Goal: Complete application form: Complete application form

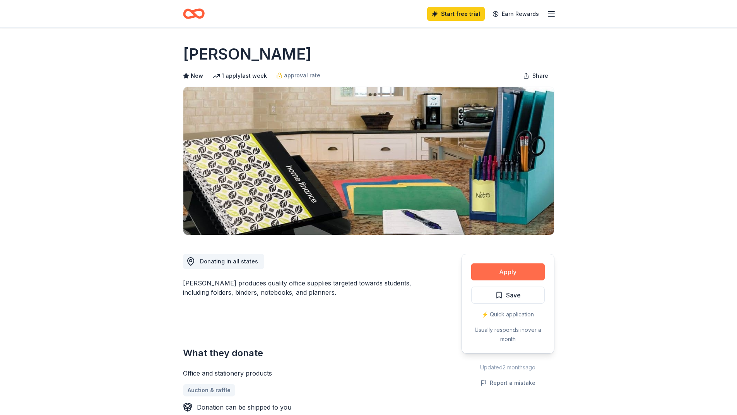
click at [504, 268] on button "Apply" at bounding box center [508, 271] width 74 height 17
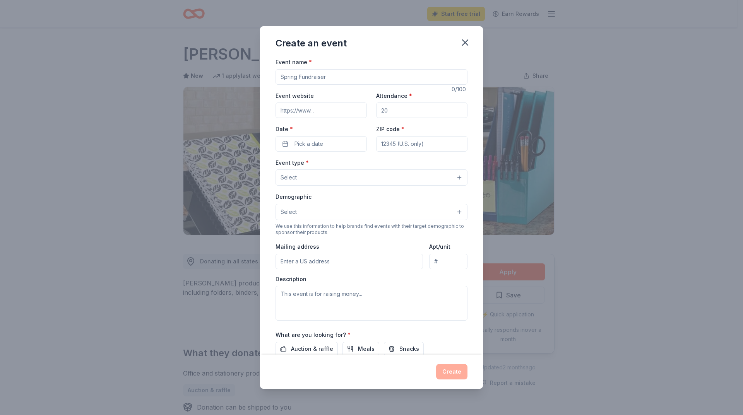
click at [339, 76] on input "Event name *" at bounding box center [371, 76] width 192 height 15
type input "Fall Festival School Fundraiser"
click at [327, 111] on input "Event website" at bounding box center [320, 110] width 91 height 15
click at [321, 111] on input "Event website" at bounding box center [320, 110] width 91 height 15
paste input "https://www.cb.sevier.org/"
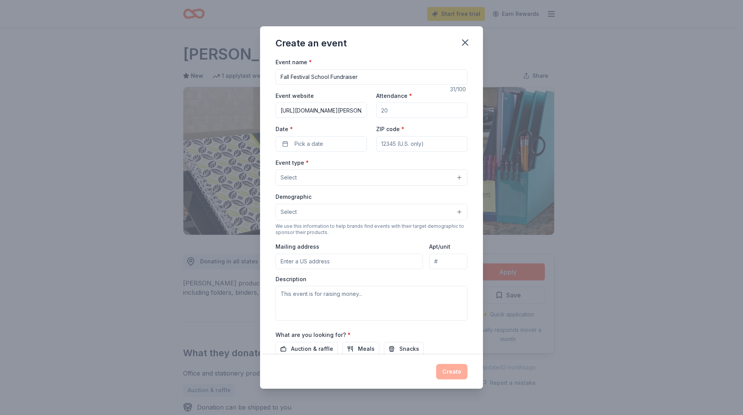
type input "https://www.cb.sevier.org/"
drag, startPoint x: 395, startPoint y: 109, endPoint x: 373, endPoint y: 112, distance: 22.9
click at [373, 112] on div "Event website https://www.cb.sevier.org/ Attendance * Date * Pick a date ZIP co…" at bounding box center [371, 121] width 192 height 61
type input "400"
click at [333, 143] on button "Pick a date" at bounding box center [320, 143] width 91 height 15
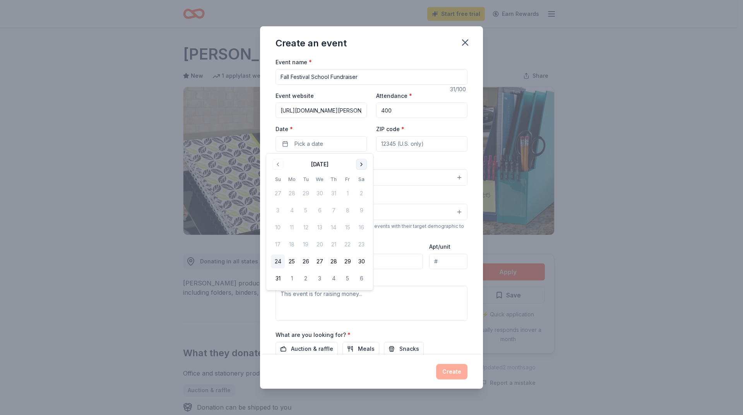
click at [363, 164] on button "Go to next month" at bounding box center [361, 164] width 11 height 11
click at [333, 244] on button "23" at bounding box center [334, 245] width 14 height 14
click at [412, 142] on input "ZIP code *" at bounding box center [421, 143] width 91 height 15
type input "37876"
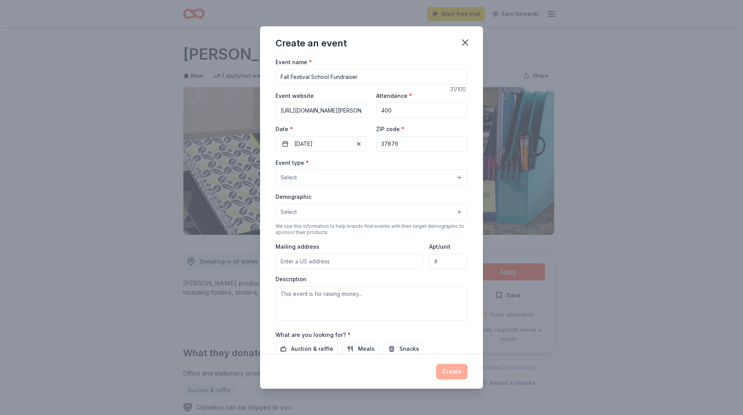
click at [332, 177] on button "Select" at bounding box center [371, 177] width 192 height 16
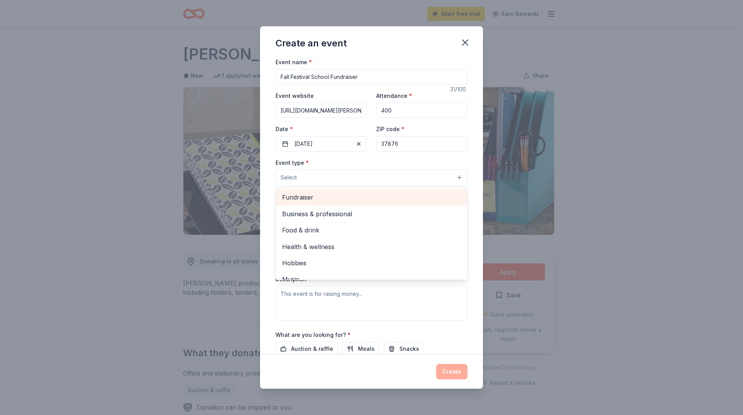
click at [296, 199] on span "Fundraiser" at bounding box center [371, 197] width 179 height 10
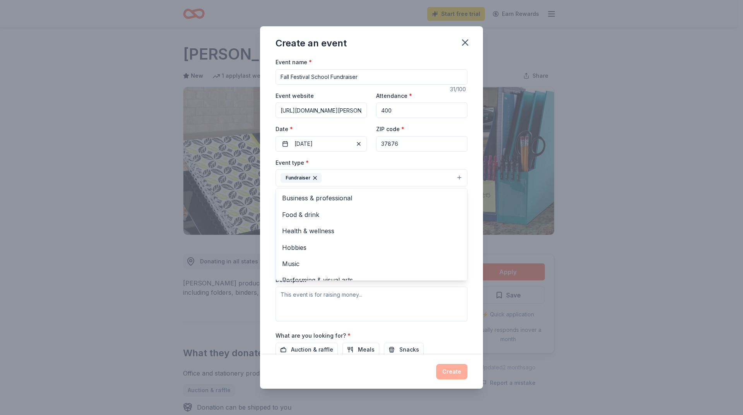
click at [469, 171] on div "Event name * Fall Festival School Fundraiser 31 /100 Event website https://www.…" at bounding box center [371, 206] width 223 height 298
click at [310, 212] on button "Select" at bounding box center [371, 213] width 192 height 16
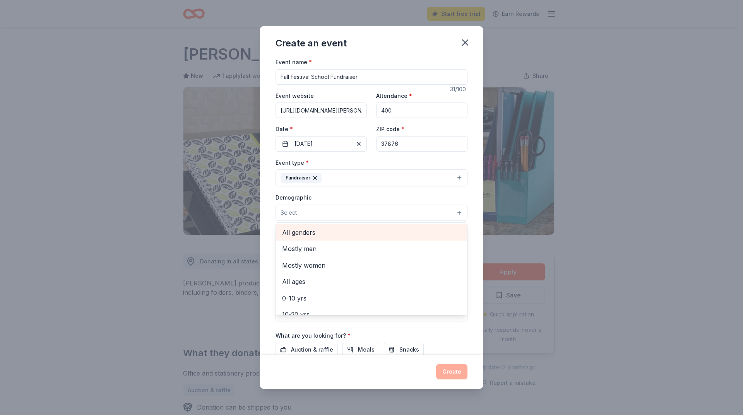
click at [299, 233] on span "All genders" at bounding box center [371, 232] width 179 height 10
click at [468, 204] on div "Event name * Fall Festival School Fundraiser 31 /100 Event website https://www.…" at bounding box center [371, 206] width 223 height 298
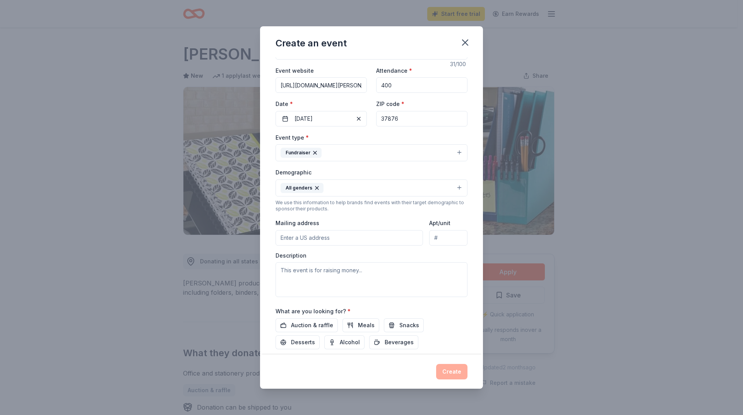
scroll to position [39, 0]
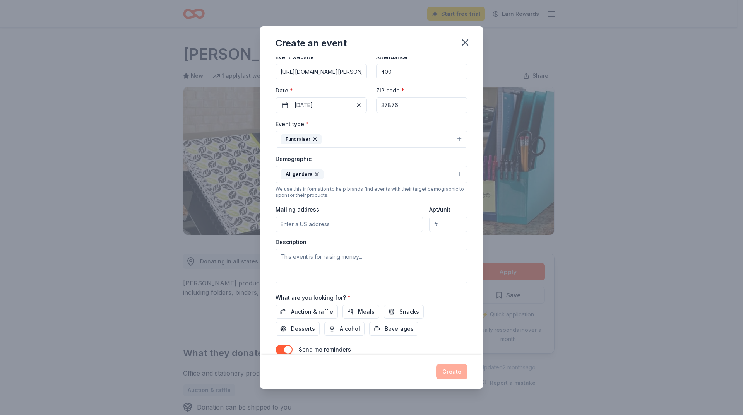
click at [296, 224] on input "Mailing address" at bounding box center [348, 224] width 147 height 15
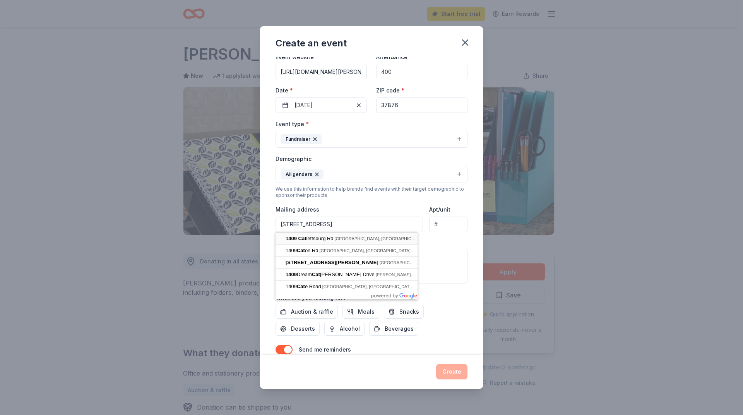
type input "1409 Catlettsburg Road, Sevierville, TN, 37876"
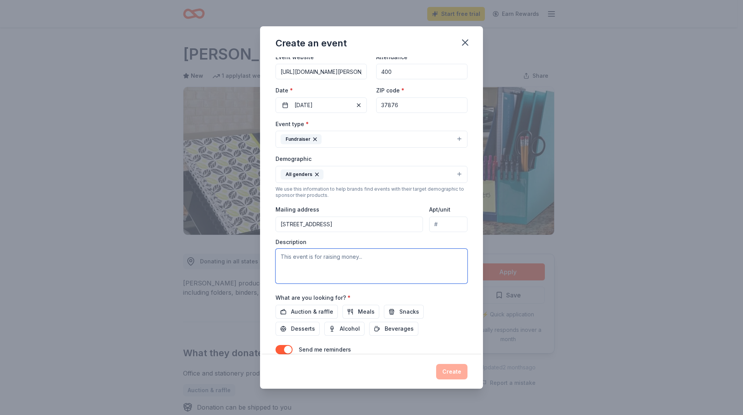
click at [284, 256] on textarea at bounding box center [371, 266] width 192 height 35
paste textarea "The Fall Festival is designed to engage families and the community in supportin…"
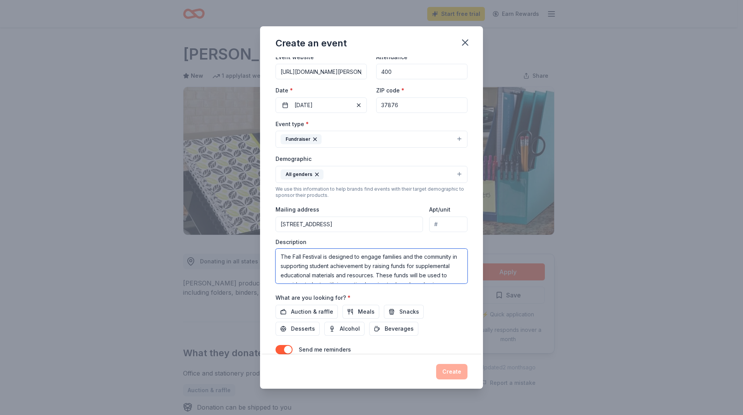
scroll to position [33, 0]
type textarea "The Fall Festival is designed to engage families and the community in supportin…"
click at [306, 310] on span "Auction & raffle" at bounding box center [312, 311] width 42 height 9
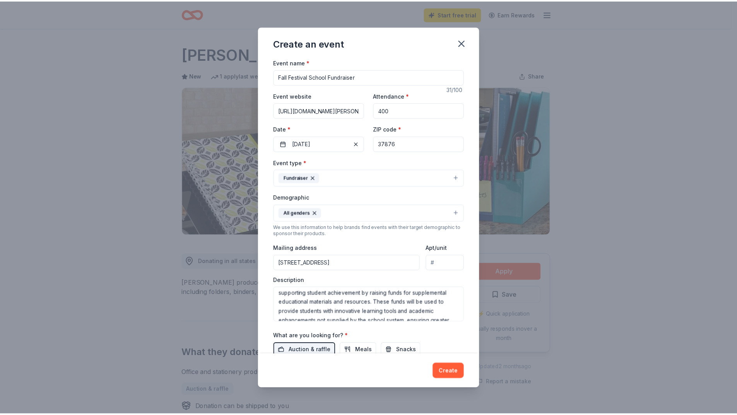
scroll to position [0, 0]
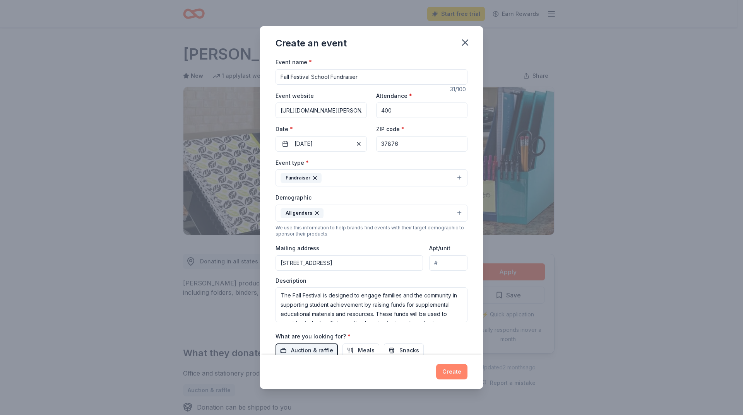
click at [455, 371] on button "Create" at bounding box center [451, 371] width 31 height 15
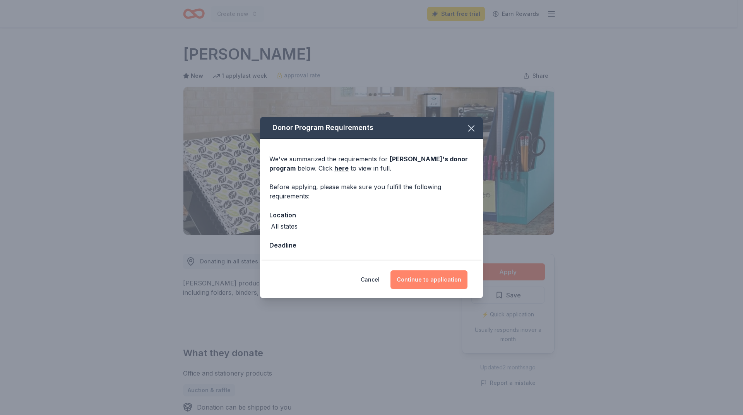
click at [428, 280] on button "Continue to application" at bounding box center [428, 279] width 77 height 19
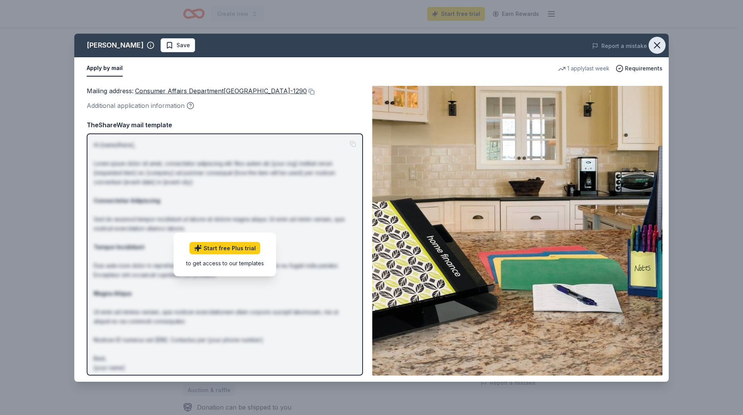
click at [657, 43] on icon "button" at bounding box center [656, 45] width 11 height 11
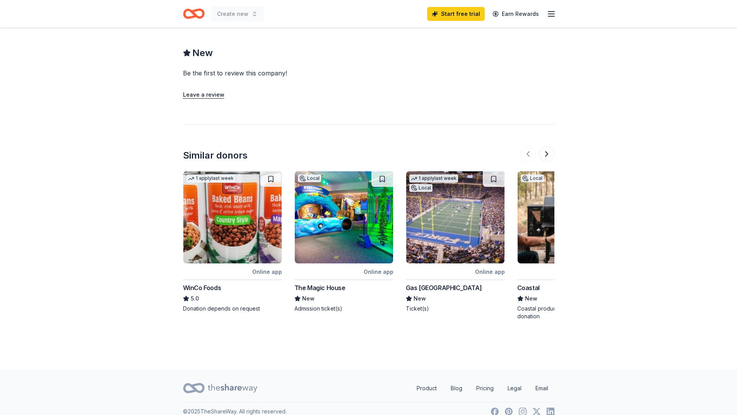
scroll to position [681, 0]
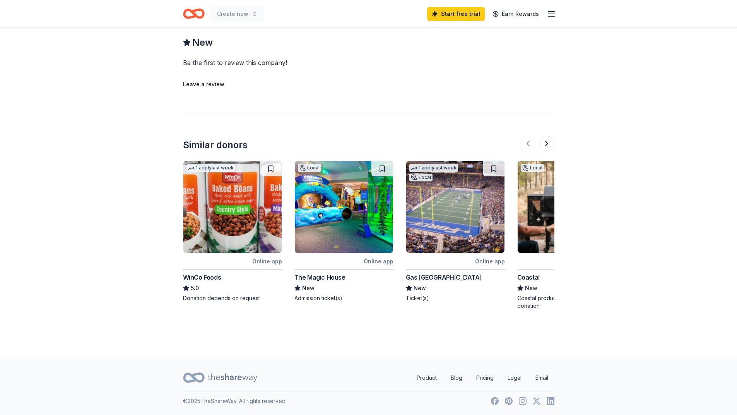
scroll to position [77, 0]
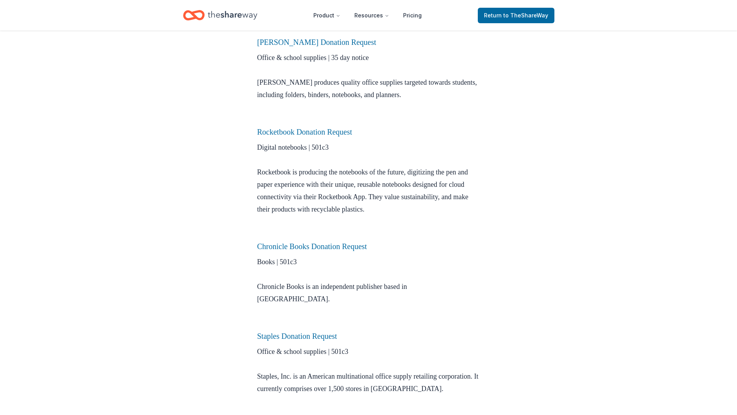
scroll to position [387, 0]
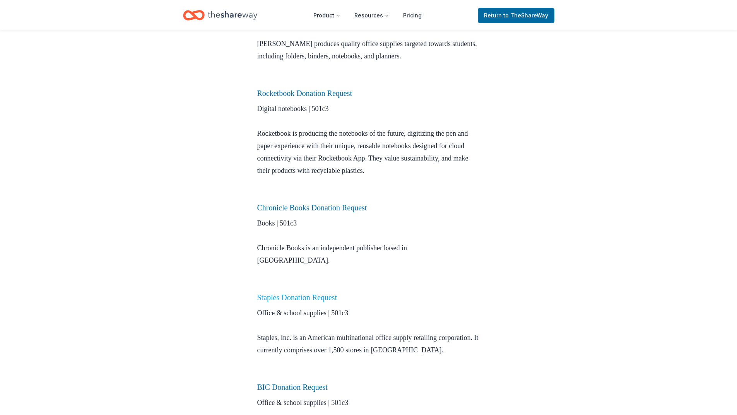
click at [283, 293] on link "Staples Donation Request" at bounding box center [297, 297] width 80 height 9
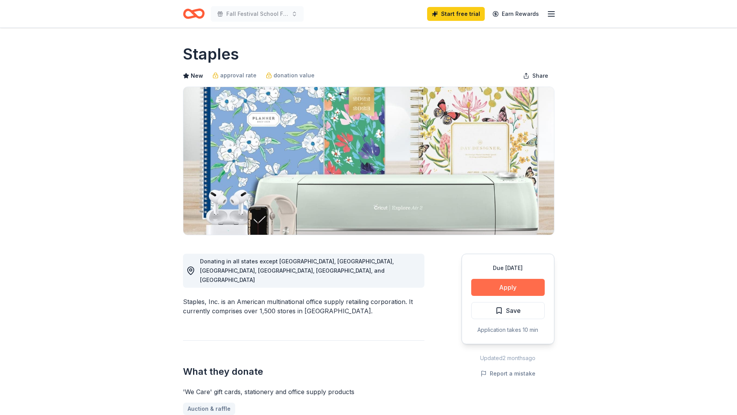
click at [503, 286] on button "Apply" at bounding box center [508, 287] width 74 height 17
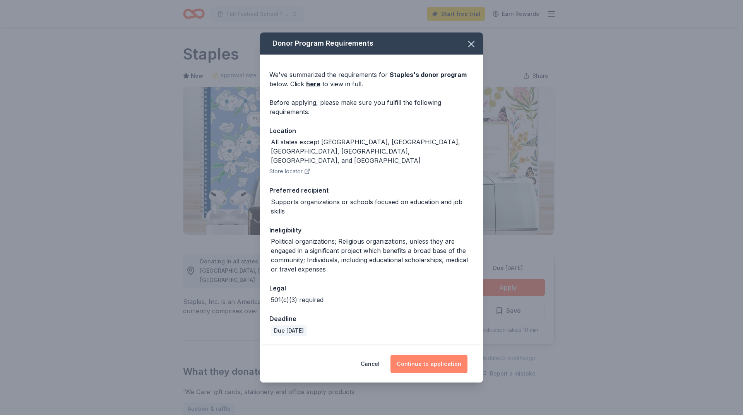
click at [411, 356] on button "Continue to application" at bounding box center [428, 364] width 77 height 19
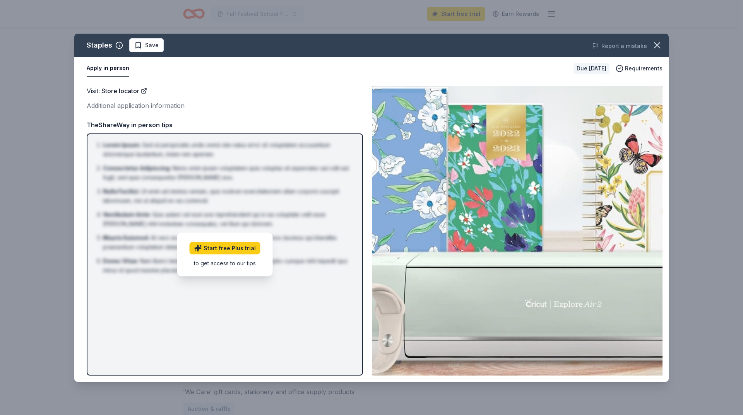
click at [216, 262] on div "to get access to our tips" at bounding box center [225, 263] width 71 height 8
click at [632, 69] on span "Requirements" at bounding box center [644, 68] width 38 height 9
click at [543, 292] on img at bounding box center [517, 231] width 290 height 290
click at [267, 90] on div "Visit : Store locator" at bounding box center [225, 91] width 276 height 10
click at [219, 248] on link "Start free Plus trial" at bounding box center [225, 248] width 71 height 12
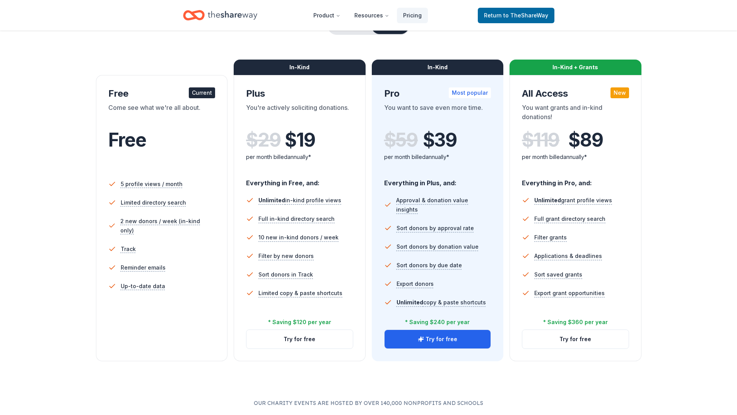
scroll to position [77, 0]
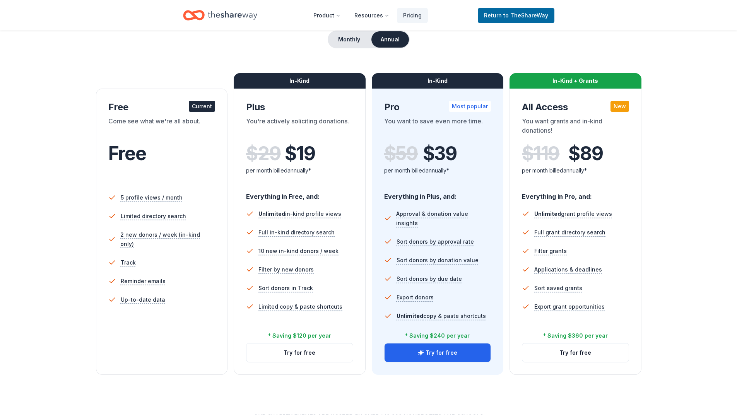
click at [564, 77] on div "In-Kind + Grants" at bounding box center [576, 80] width 132 height 15
click at [340, 37] on button "Monthly" at bounding box center [348, 39] width 41 height 16
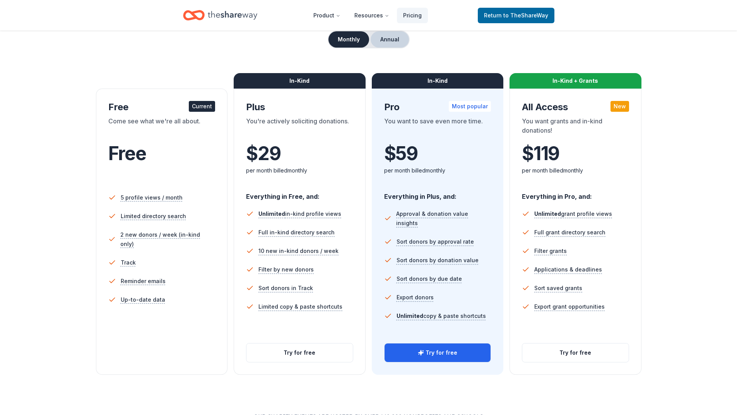
click at [388, 38] on button "Annual" at bounding box center [390, 39] width 38 height 16
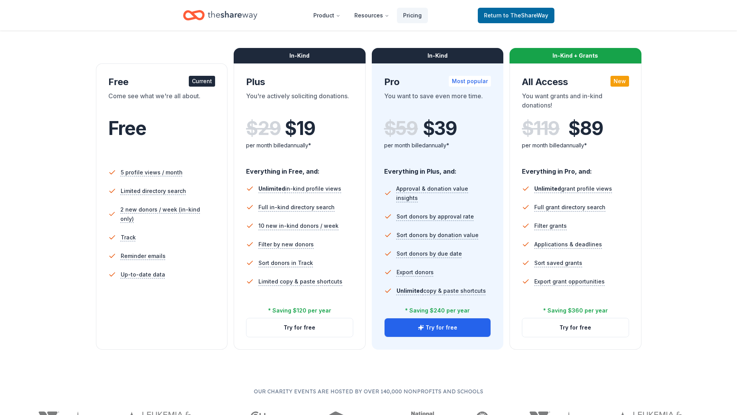
scroll to position [116, 0]
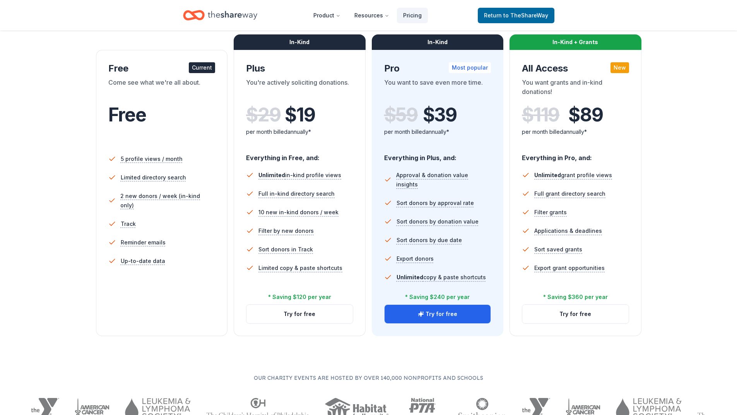
click at [619, 280] on ul "Unlimited grant profile views Full grant directory search Filter grants Applica…" at bounding box center [575, 223] width 107 height 121
click at [573, 313] on button "Try for free" at bounding box center [575, 314] width 106 height 19
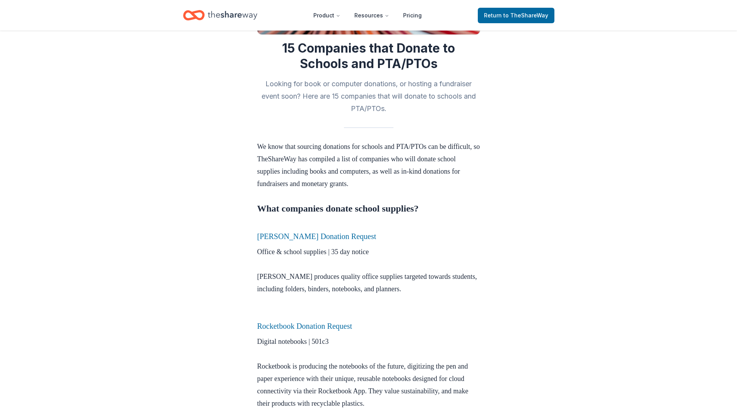
scroll to position [77, 0]
